Goal: Task Accomplishment & Management: Use online tool/utility

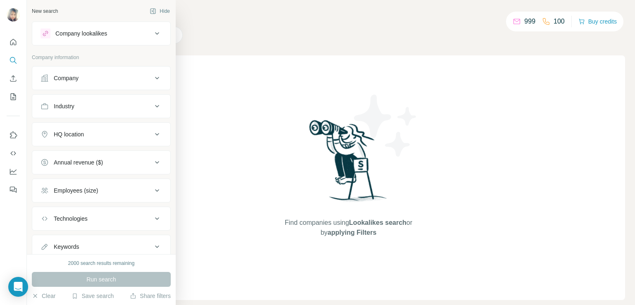
click at [76, 76] on div "Company" at bounding box center [66, 78] width 25 height 8
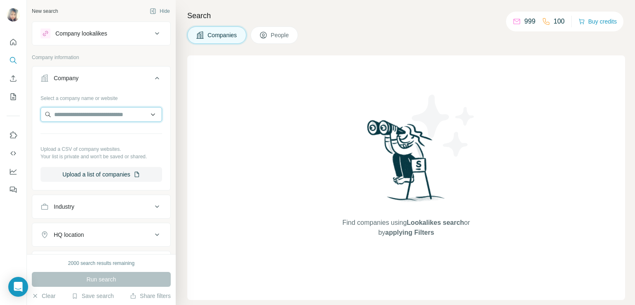
click at [90, 114] on input "text" at bounding box center [102, 114] width 122 height 15
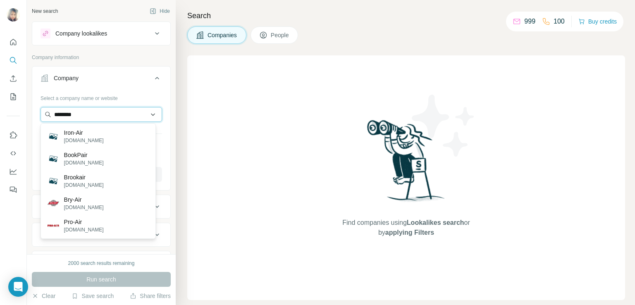
click at [81, 113] on input "********" at bounding box center [102, 114] width 122 height 15
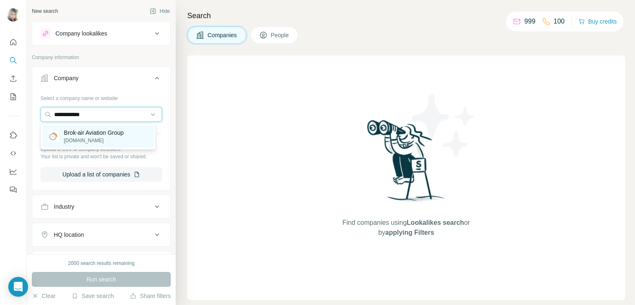
type input "**********"
click at [99, 139] on p "[DOMAIN_NAME]" at bounding box center [94, 140] width 60 height 7
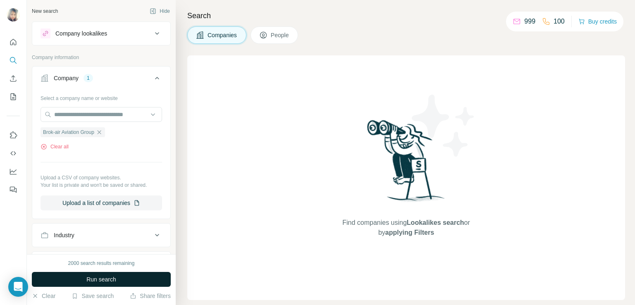
click at [89, 282] on span "Run search" at bounding box center [101, 280] width 30 height 8
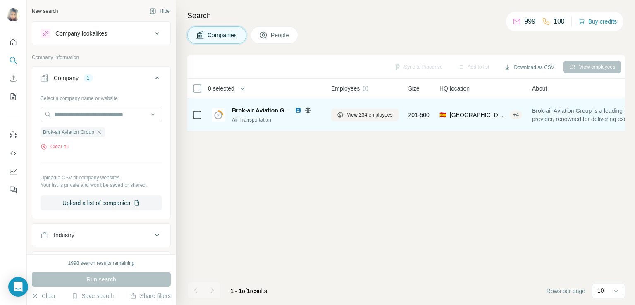
click at [239, 119] on div "Air Transportation" at bounding box center [276, 119] width 89 height 7
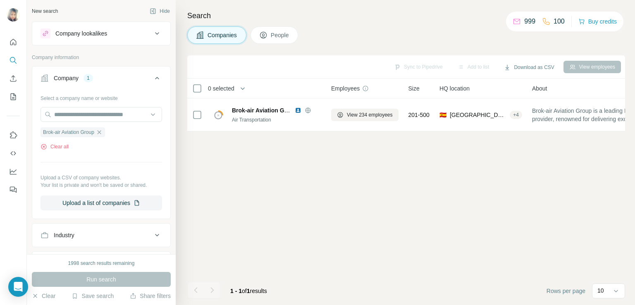
click at [276, 31] on span "People" at bounding box center [280, 35] width 19 height 8
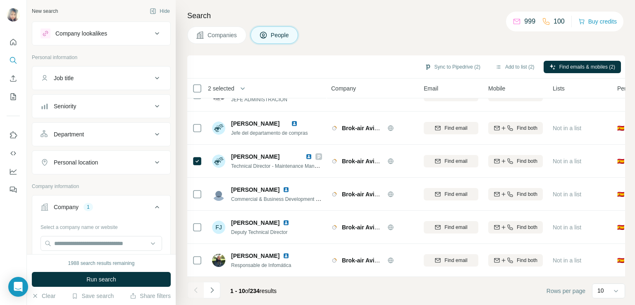
scroll to position [156, 0]
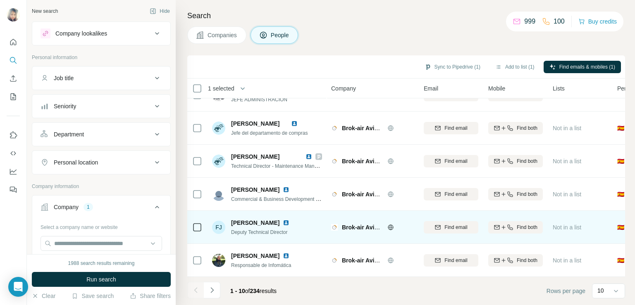
click at [290, 220] on img at bounding box center [286, 223] width 7 height 7
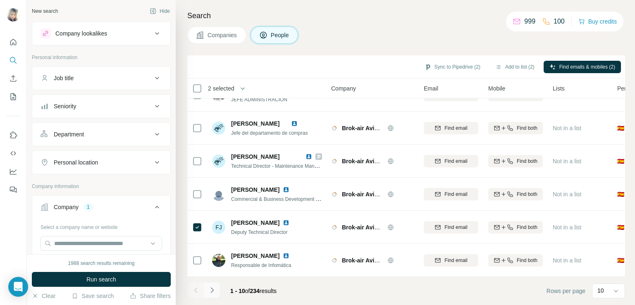
click at [210, 292] on icon "Navigate to next page" at bounding box center [212, 290] width 8 height 8
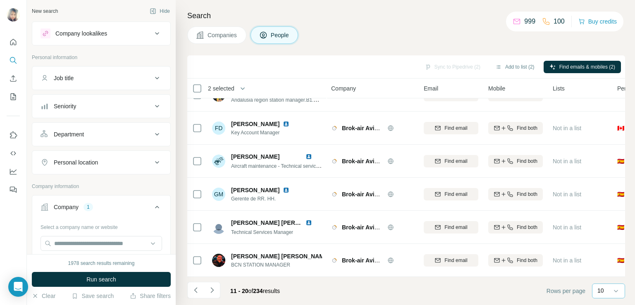
click at [604, 293] on div "10" at bounding box center [608, 291] width 21 height 8
click at [607, 229] on div "60" at bounding box center [608, 224] width 29 height 15
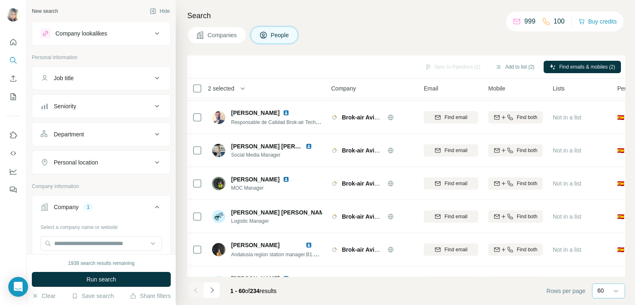
scroll to position [339, 0]
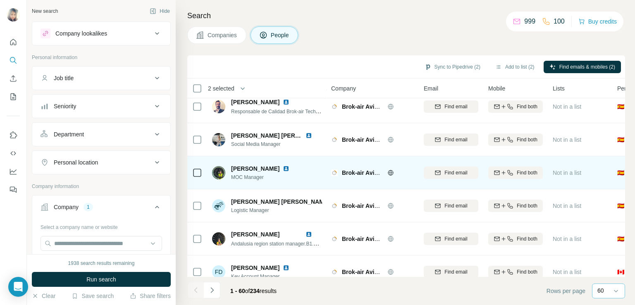
click at [283, 168] on img at bounding box center [286, 168] width 7 height 7
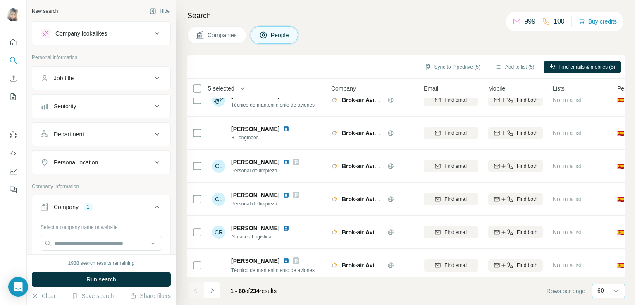
scroll to position [1811, 0]
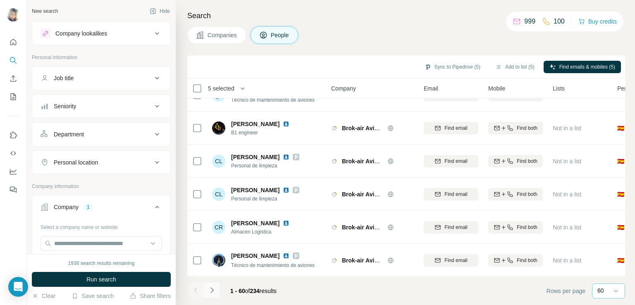
click at [210, 290] on icon "Navigate to next page" at bounding box center [212, 290] width 8 height 8
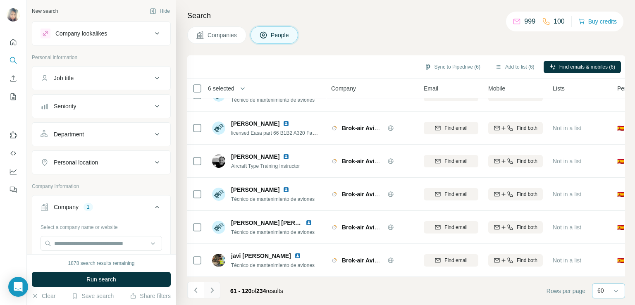
click at [212, 292] on icon "Navigate to next page" at bounding box center [212, 290] width 8 height 8
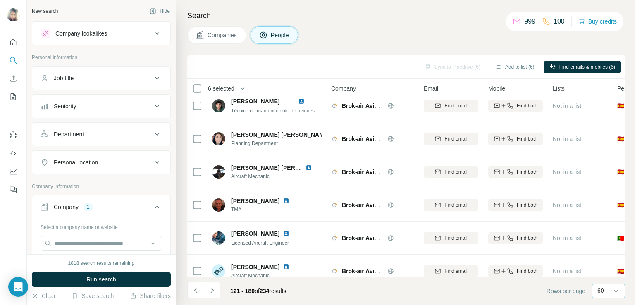
scroll to position [211, 0]
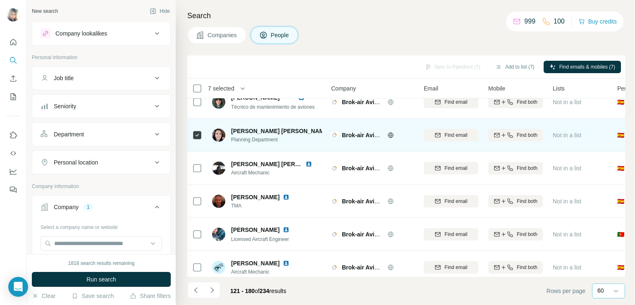
click at [333, 129] on img at bounding box center [336, 131] width 7 height 7
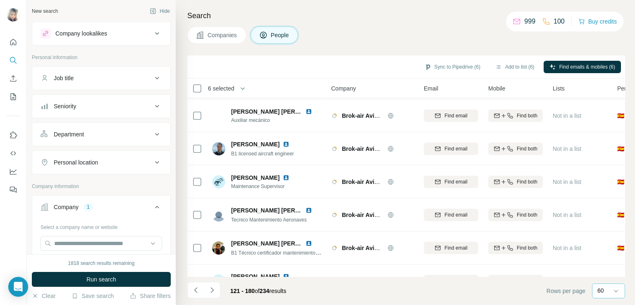
scroll to position [481, 0]
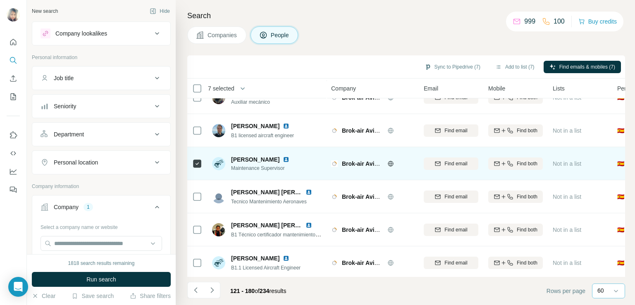
click at [290, 158] on img at bounding box center [286, 159] width 7 height 7
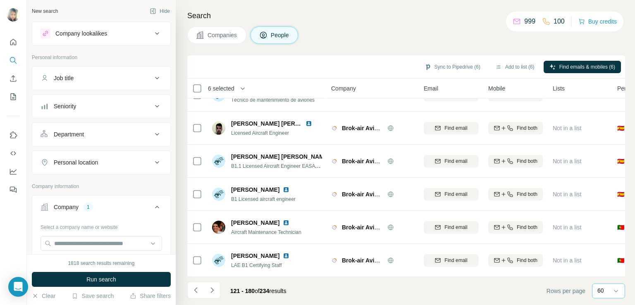
scroll to position [1811, 0]
click at [212, 290] on icon "Navigate to next page" at bounding box center [212, 290] width 8 height 8
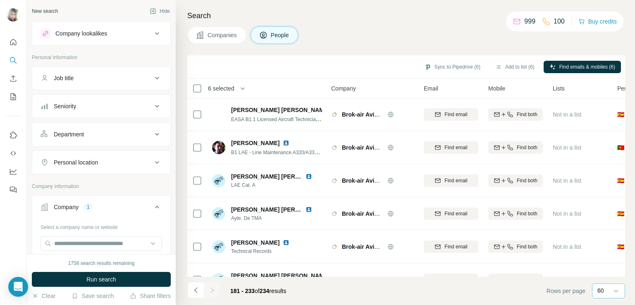
scroll to position [1579, 0]
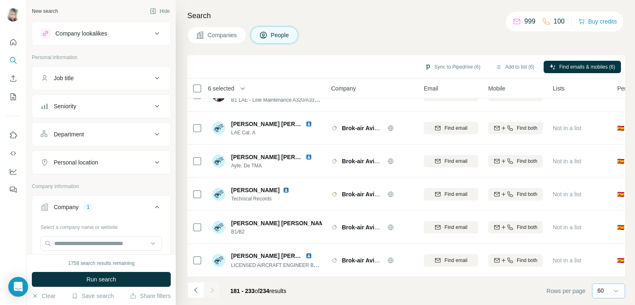
click at [212, 297] on div at bounding box center [212, 290] width 17 height 17
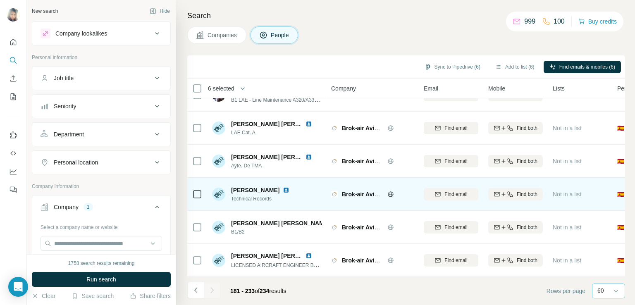
click at [283, 187] on img at bounding box center [286, 190] width 7 height 7
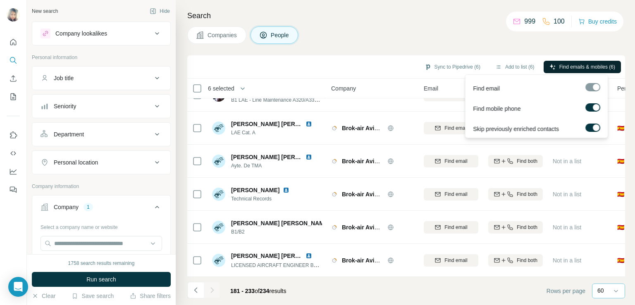
click at [568, 65] on span "Find emails & mobiles (6)" at bounding box center [588, 66] width 56 height 7
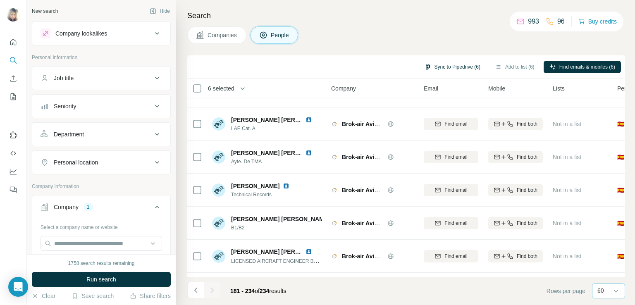
click at [443, 67] on button "Sync to Pipedrive (6)" at bounding box center [452, 67] width 67 height 12
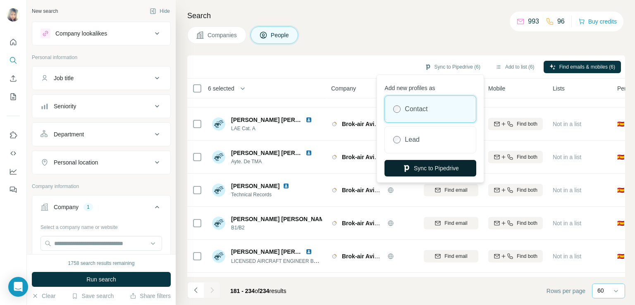
click at [419, 166] on button "Sync to Pipedrive" at bounding box center [431, 168] width 92 height 17
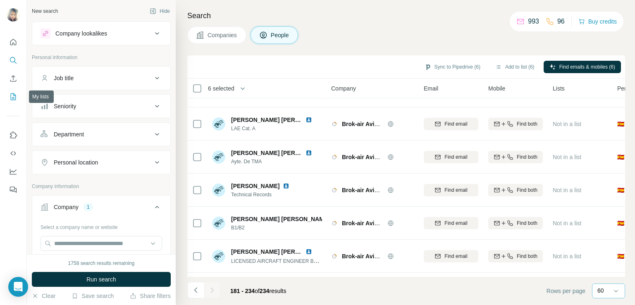
click at [13, 98] on icon "My lists" at bounding box center [13, 97] width 8 height 8
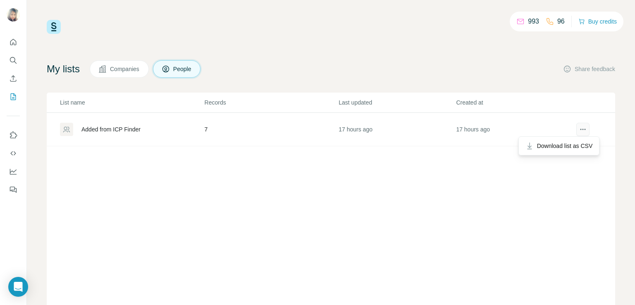
click at [580, 132] on icon "actions" at bounding box center [583, 129] width 8 height 8
click at [581, 130] on icon "actions" at bounding box center [583, 129] width 8 height 8
click at [563, 143] on span "Download list as CSV" at bounding box center [565, 146] width 56 height 8
click at [15, 42] on icon "Quick start" at bounding box center [13, 42] width 8 height 8
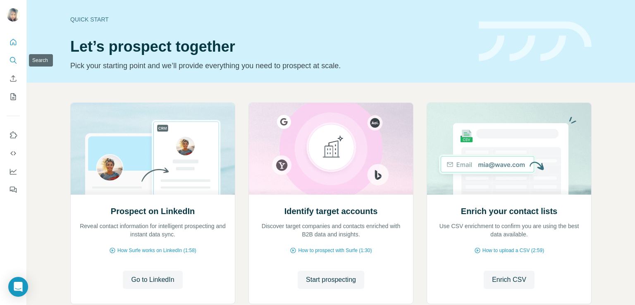
click at [12, 63] on icon "Search" at bounding box center [13, 60] width 8 height 8
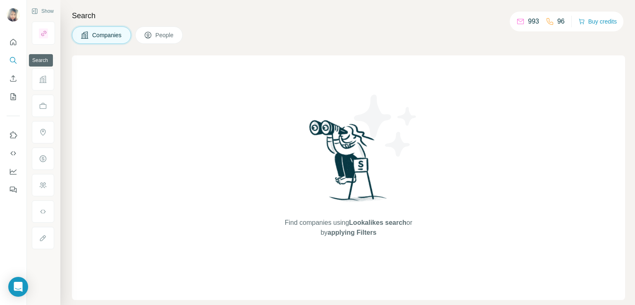
click at [16, 64] on icon "Search" at bounding box center [13, 60] width 8 height 8
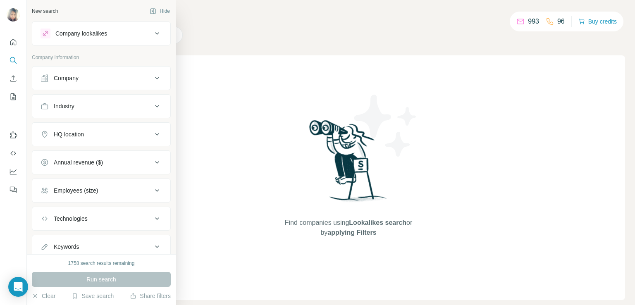
click at [88, 78] on div "Company" at bounding box center [97, 78] width 112 height 8
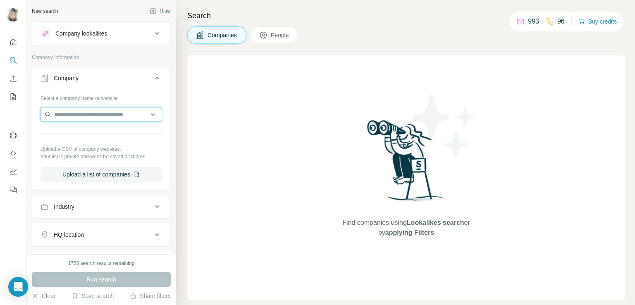
click at [79, 110] on input "text" at bounding box center [102, 114] width 122 height 15
paste input "**********"
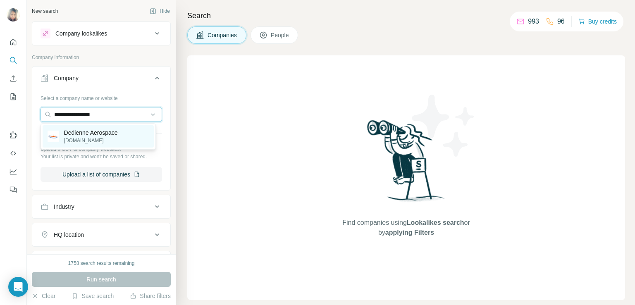
type input "**********"
click at [87, 136] on p "Dedienne Aerospace" at bounding box center [91, 133] width 54 height 8
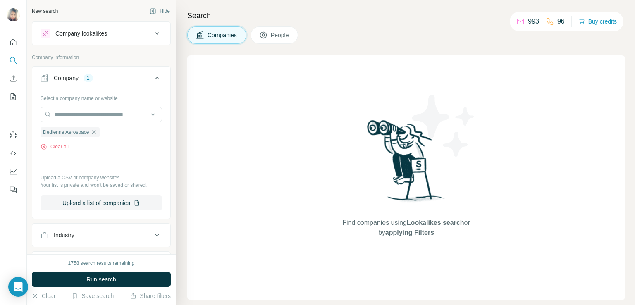
click at [271, 41] on button "People" at bounding box center [275, 34] width 48 height 17
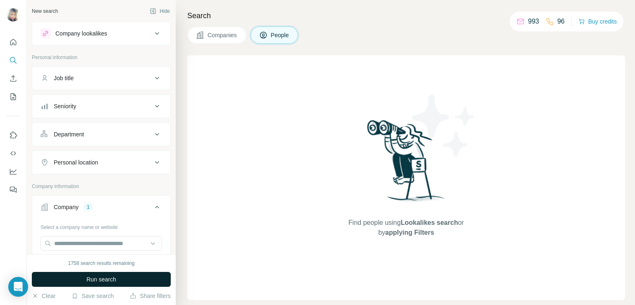
click at [103, 281] on span "Run search" at bounding box center [101, 280] width 30 height 8
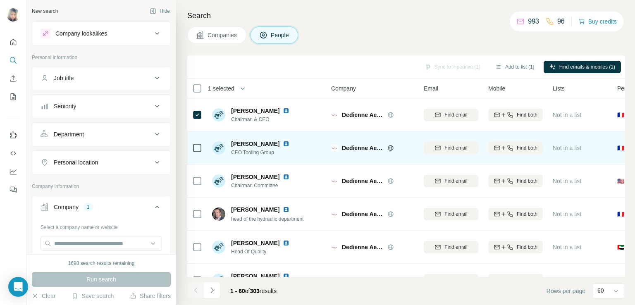
click at [283, 143] on img at bounding box center [286, 144] width 7 height 7
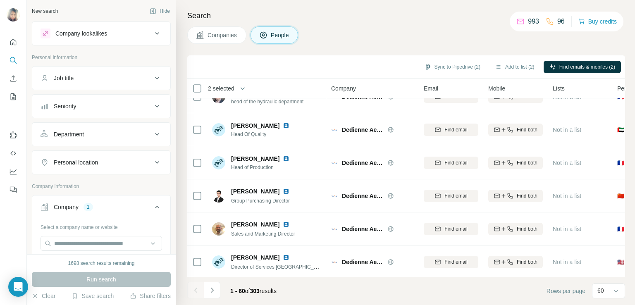
scroll to position [125, 0]
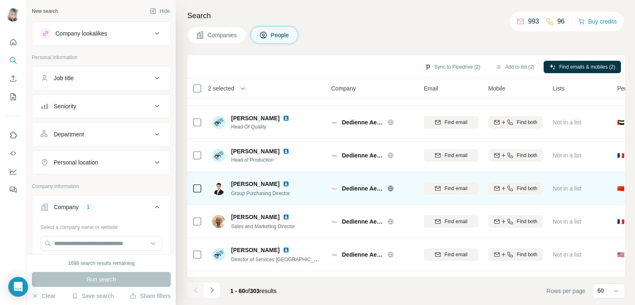
click at [283, 182] on img at bounding box center [286, 184] width 7 height 7
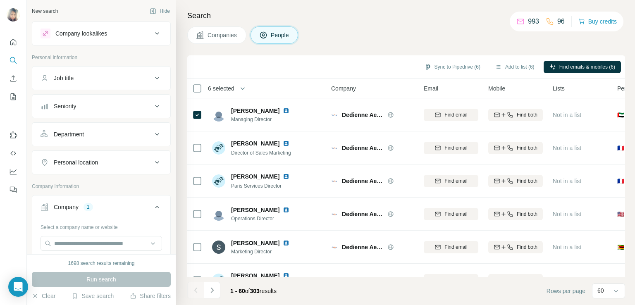
scroll to position [460, 0]
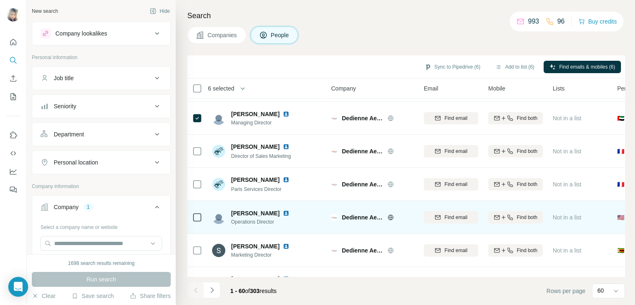
click at [289, 211] on img at bounding box center [286, 213] width 7 height 7
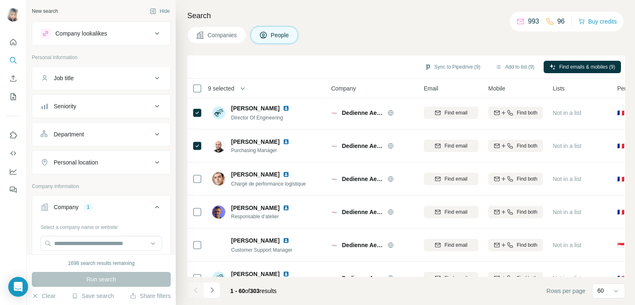
scroll to position [674, 0]
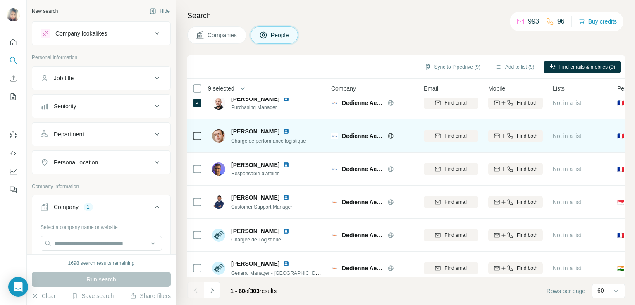
click at [283, 129] on img at bounding box center [286, 131] width 7 height 7
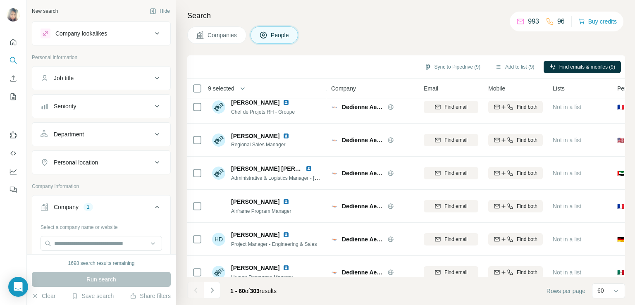
scroll to position [1670, 0]
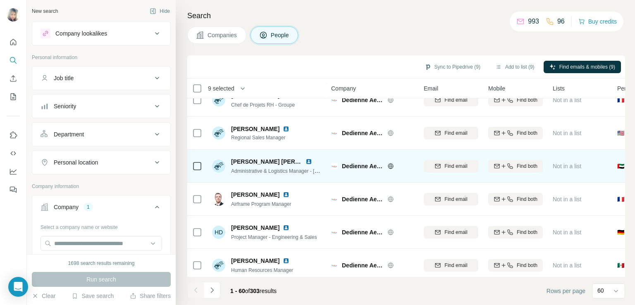
click at [309, 162] on img at bounding box center [309, 161] width 7 height 7
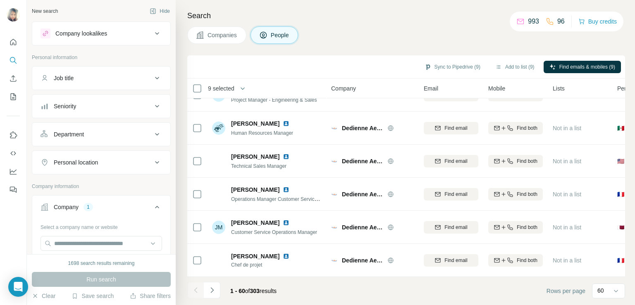
scroll to position [1811, 0]
click at [208, 294] on icon "Navigate to next page" at bounding box center [212, 290] width 8 height 8
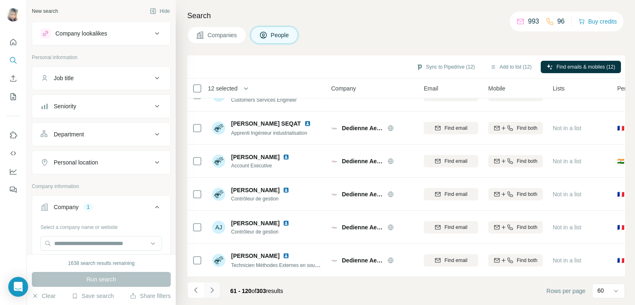
click at [213, 295] on button "Navigate to next page" at bounding box center [212, 290] width 17 height 17
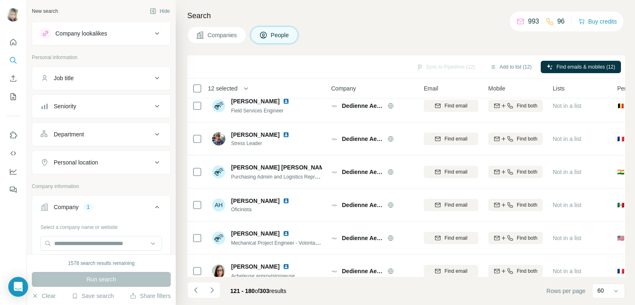
scroll to position [46, 0]
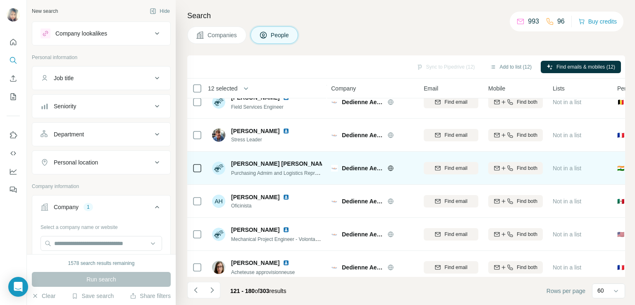
click at [333, 161] on img at bounding box center [336, 164] width 7 height 7
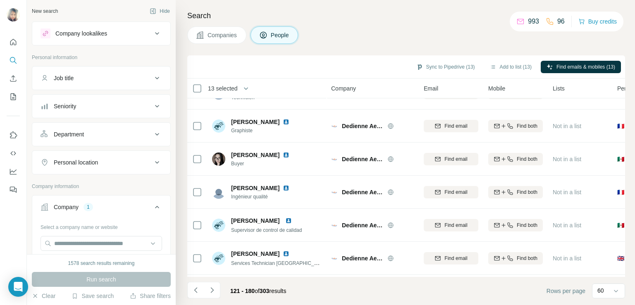
scroll to position [559, 0]
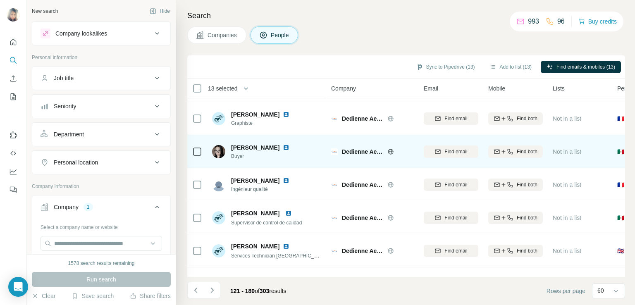
click at [283, 145] on img at bounding box center [286, 147] width 7 height 7
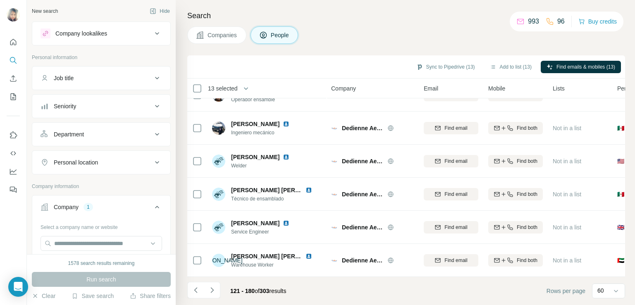
scroll to position [1811, 0]
click at [213, 288] on icon "Navigate to next page" at bounding box center [212, 290] width 8 height 8
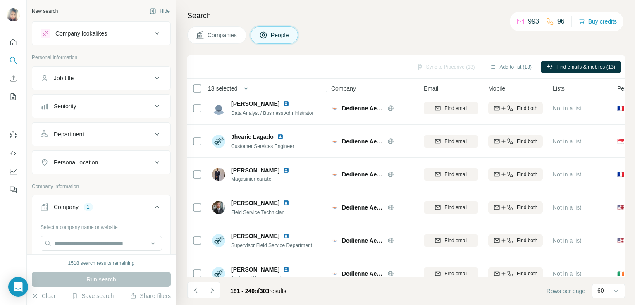
scroll to position [0, 0]
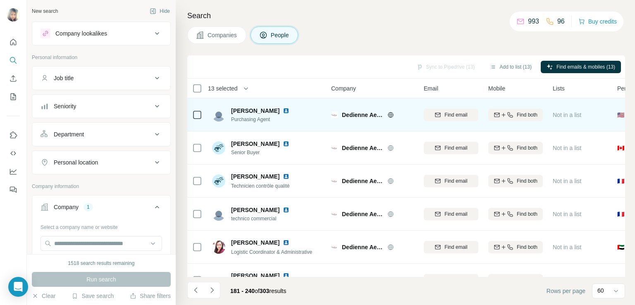
click at [283, 113] on img at bounding box center [286, 111] width 7 height 7
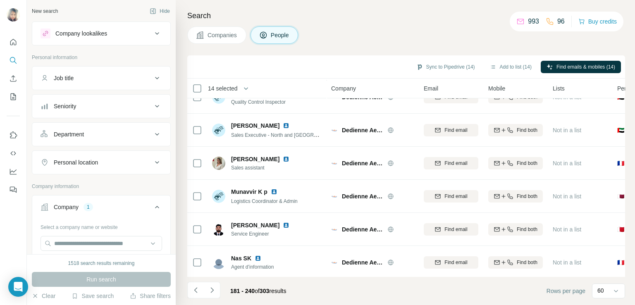
scroll to position [1811, 0]
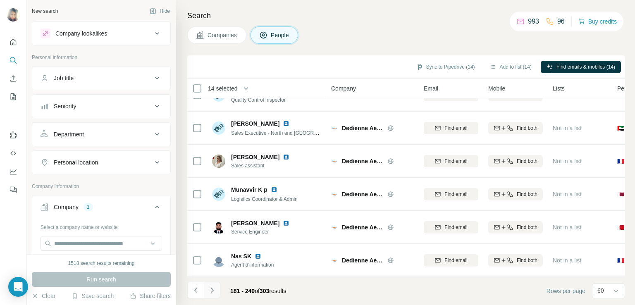
click at [207, 292] on button "Navigate to next page" at bounding box center [212, 290] width 17 height 17
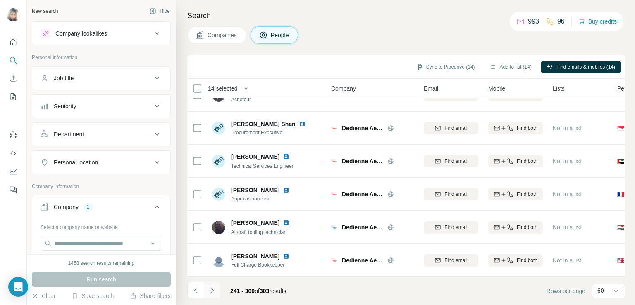
click at [212, 290] on icon "Navigate to next page" at bounding box center [212, 290] width 8 height 8
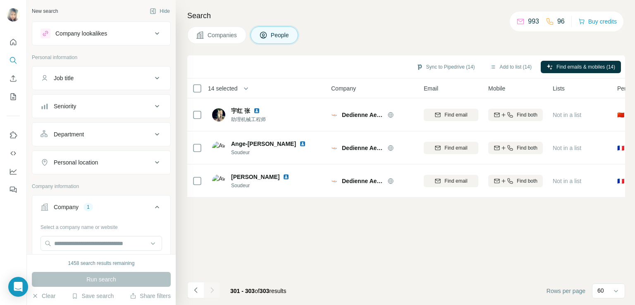
scroll to position [0, 0]
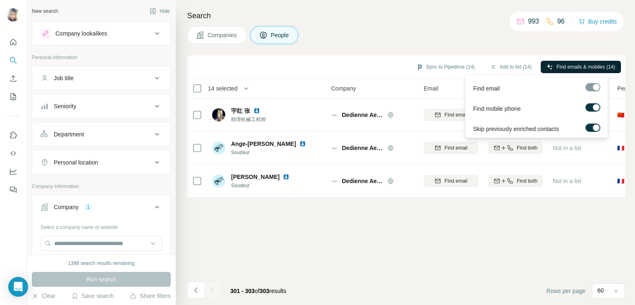
click at [569, 69] on span "Find emails & mobiles (14)" at bounding box center [586, 66] width 59 height 7
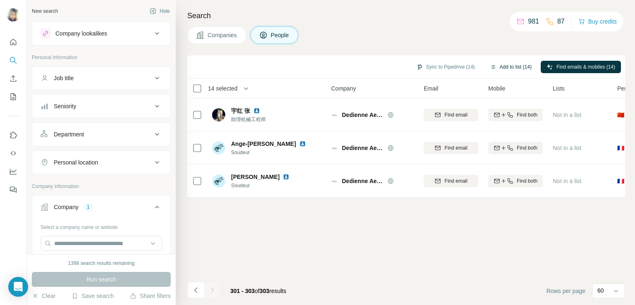
click at [517, 65] on button "Add to list (14)" at bounding box center [510, 67] width 53 height 12
click at [490, 65] on icon "button" at bounding box center [493, 67] width 7 height 7
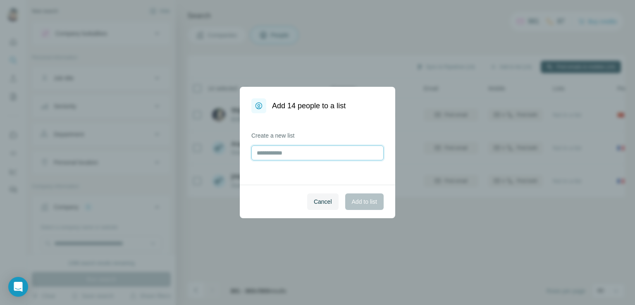
click at [298, 158] on input "text" at bounding box center [318, 153] width 132 height 15
type input "*"
type input "**********"
click at [358, 201] on span "Add to list" at bounding box center [364, 202] width 25 height 8
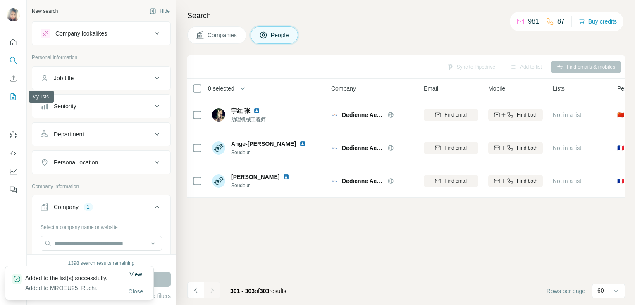
click at [12, 96] on icon "My lists" at bounding box center [13, 97] width 8 height 8
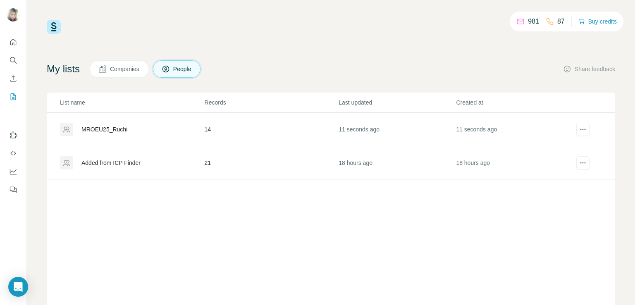
click at [111, 133] on div "MROEU25_Ruchi" at bounding box center [104, 129] width 46 height 8
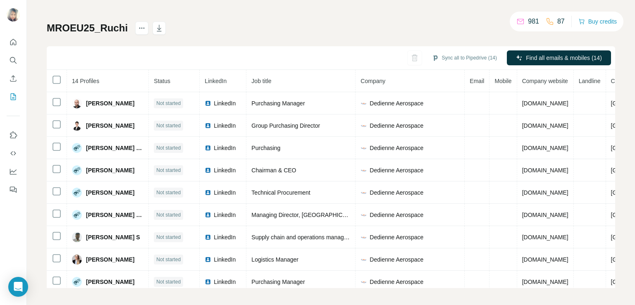
scroll to position [42, 0]
